Goal: Check status: Check status

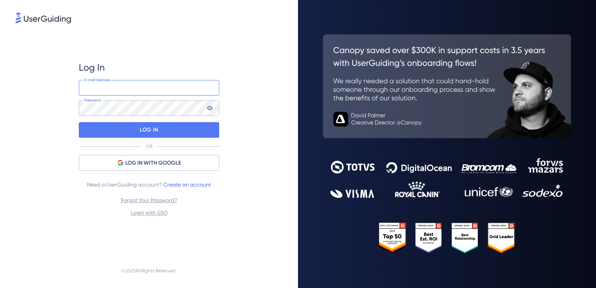
click at [127, 88] on input "email" at bounding box center [149, 88] width 140 height 16
click at [137, 88] on input "[PERSON_NAME][EMAIL_ADDRESS][DOMAIN_NAME]" at bounding box center [149, 88] width 140 height 16
type input "[EMAIL_ADDRESS][DOMAIN_NAME]"
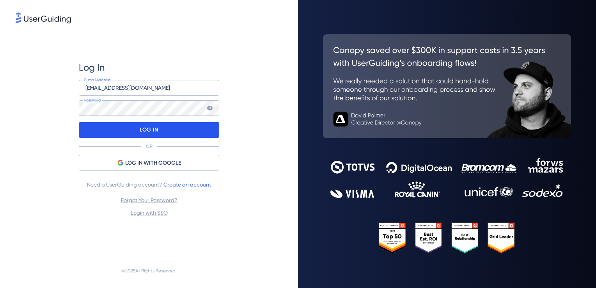
click at [155, 126] on p "LOG IN" at bounding box center [149, 130] width 18 height 12
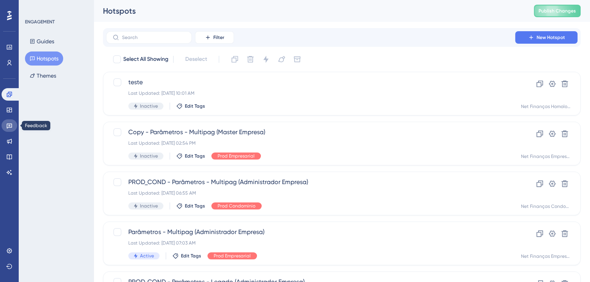
click at [9, 124] on icon at bounding box center [9, 126] width 5 height 5
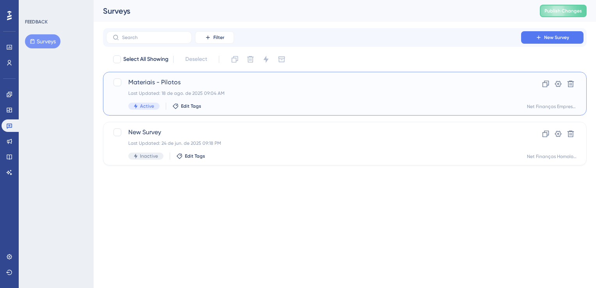
click at [216, 93] on div "Last Updated: 18 de ago. de 2025 09:04 AM" at bounding box center [313, 93] width 370 height 6
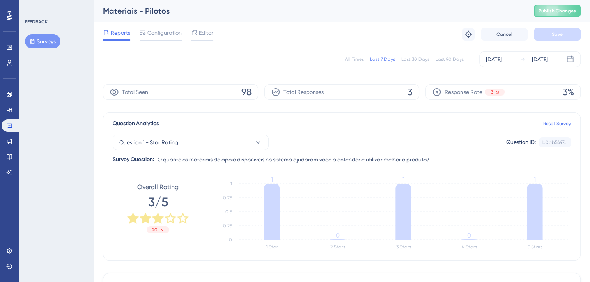
click at [350, 63] on div "All Times Last 7 Days Last 30 Days Last 90 Days [DATE] [DATE]" at bounding box center [342, 59] width 478 height 16
click at [355, 61] on div "All Times" at bounding box center [354, 59] width 19 height 6
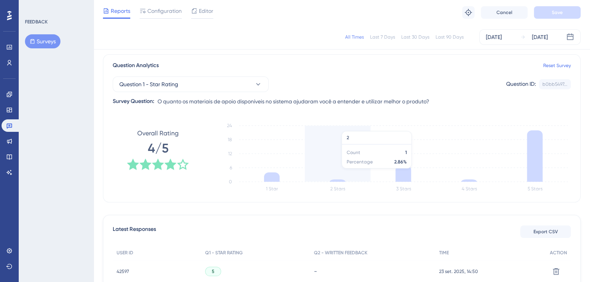
scroll to position [78, 0]
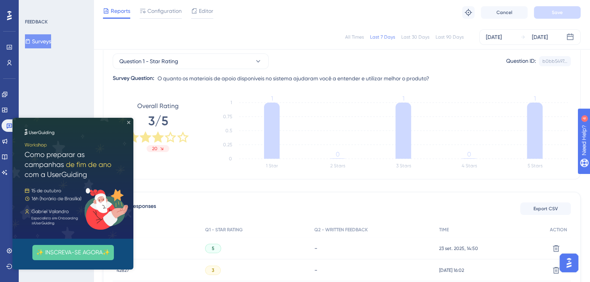
click at [128, 122] on icon "Close Preview" at bounding box center [128, 122] width 3 height 3
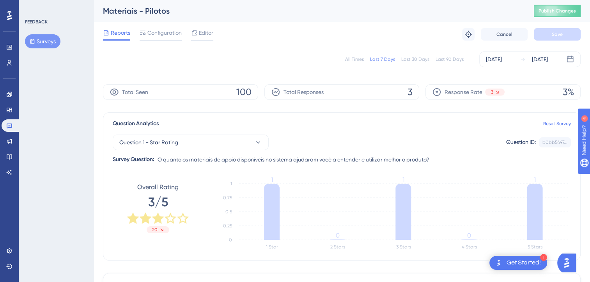
click at [353, 60] on div "All Times" at bounding box center [354, 59] width 19 height 6
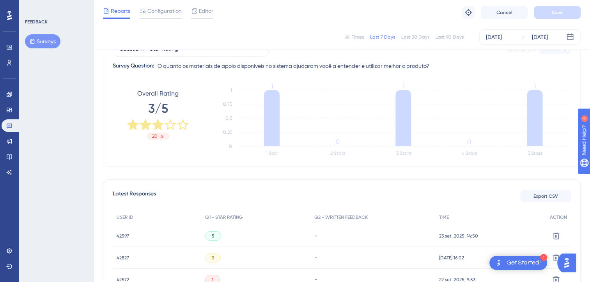
scroll to position [117, 0]
